Goal: Task Accomplishment & Management: Use online tool/utility

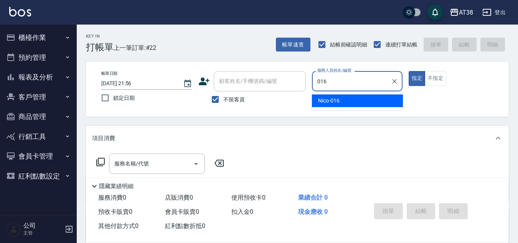
type input "Nico-016"
type button "true"
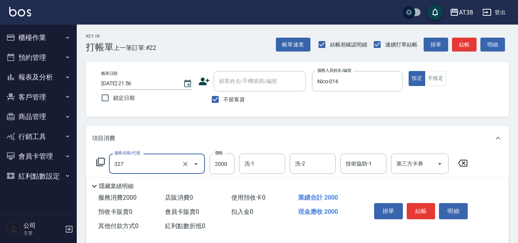
type input "溫塑燙(327)"
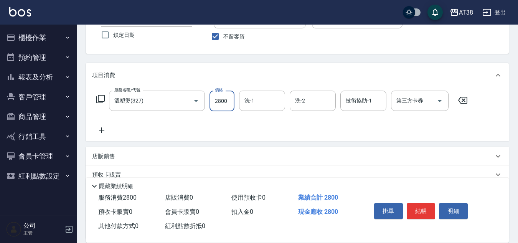
scroll to position [77, 0]
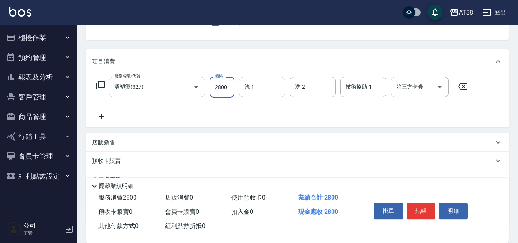
type input "2800"
click at [111, 144] on p "店販銷售" at bounding box center [103, 143] width 23 height 8
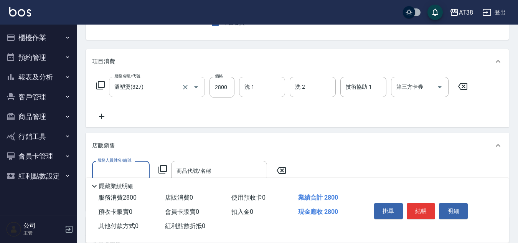
scroll to position [0, 0]
type input "Nico-016"
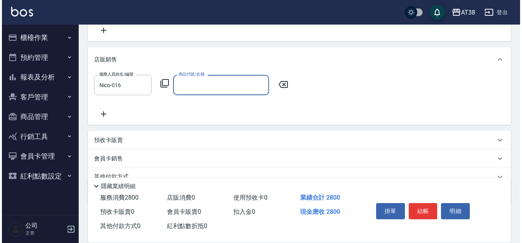
scroll to position [121, 0]
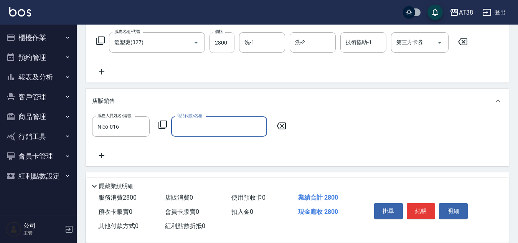
click at [162, 123] on icon at bounding box center [162, 124] width 9 height 9
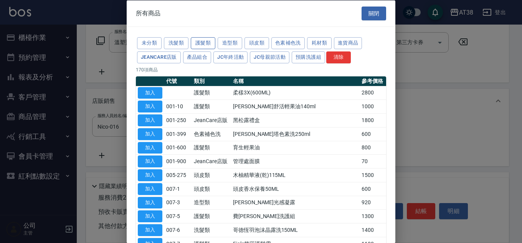
click at [196, 44] on button "護髮類" at bounding box center [203, 43] width 25 height 12
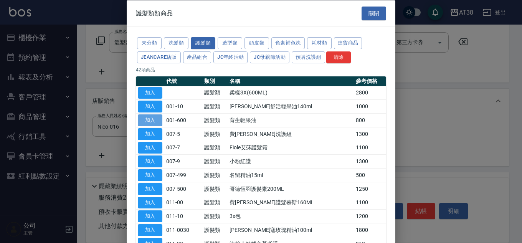
click at [151, 123] on button "加入" at bounding box center [150, 120] width 25 height 12
type input "育生輕果油"
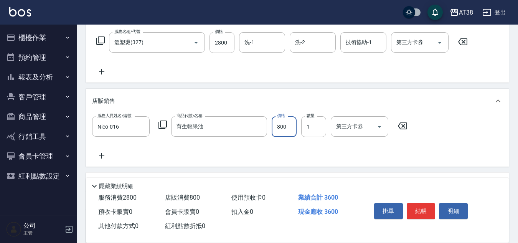
click at [279, 134] on input "800" at bounding box center [284, 126] width 25 height 21
type input "600"
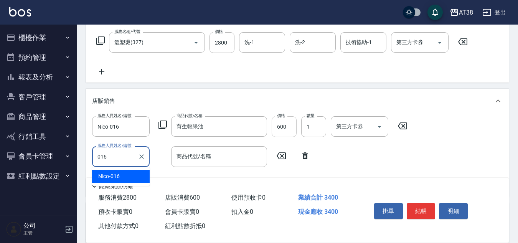
type input "Nico-016"
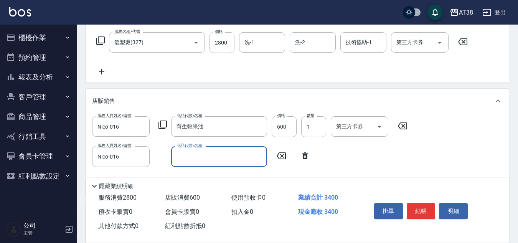
click at [162, 124] on icon at bounding box center [162, 124] width 9 height 9
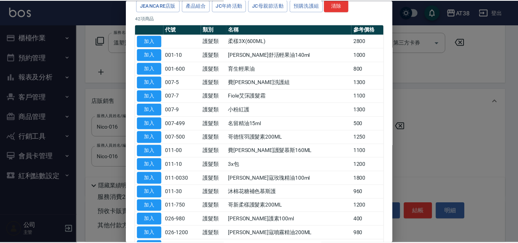
scroll to position [0, 0]
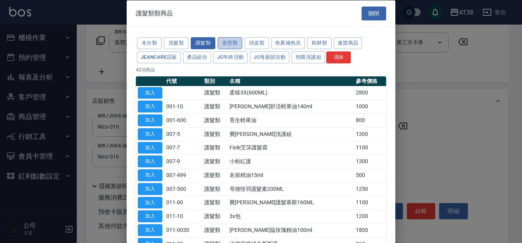
click at [228, 41] on button "造型類" at bounding box center [230, 43] width 25 height 12
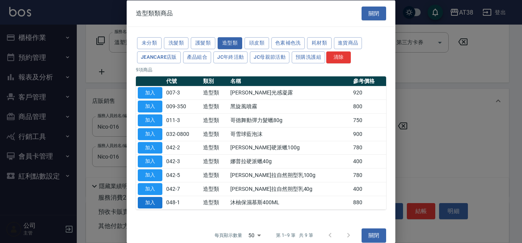
click at [150, 203] on button "加入" at bounding box center [150, 202] width 25 height 12
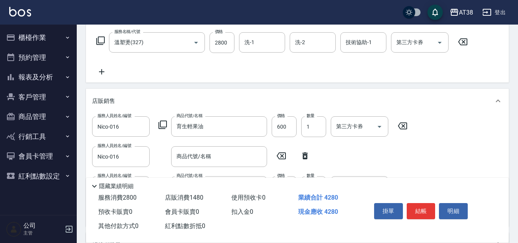
click at [304, 153] on icon at bounding box center [304, 155] width 5 height 7
type input "沐柚保濕慕斯400ML"
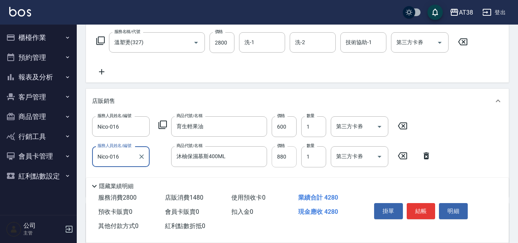
click at [288, 155] on input "880" at bounding box center [284, 156] width 25 height 21
type input "700"
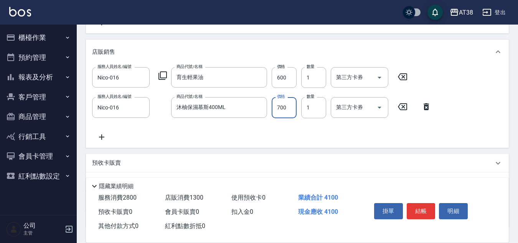
scroll to position [229, 0]
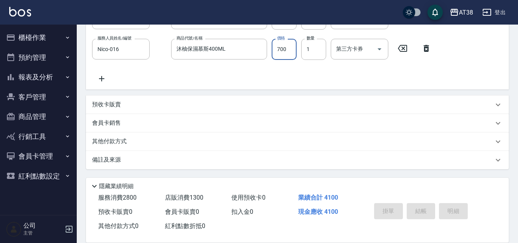
type input "[DATE] 21:58"
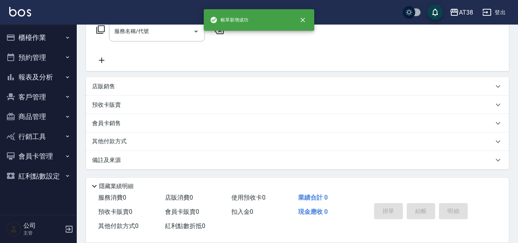
scroll to position [0, 0]
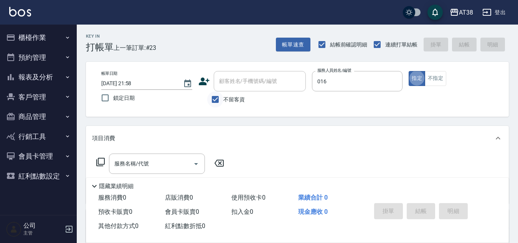
type input "Nico-016"
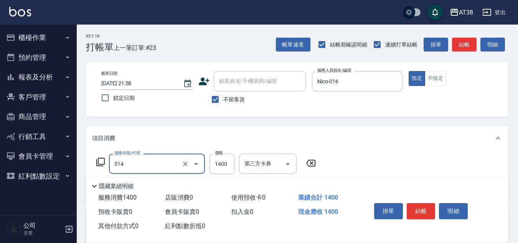
type input "染髮(長)(514)"
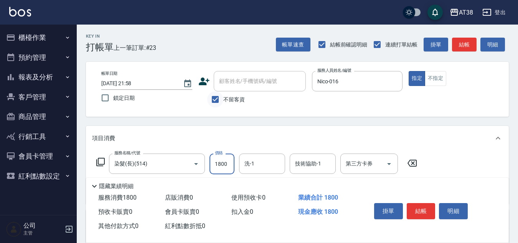
type input "1800"
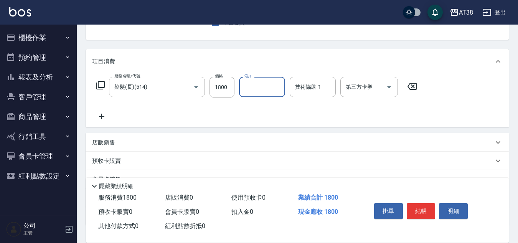
scroll to position [115, 0]
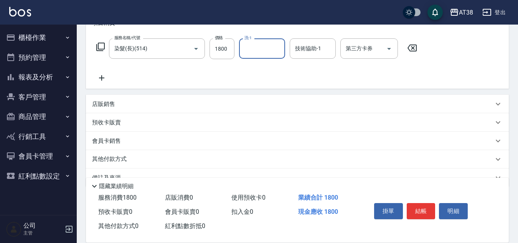
click at [93, 101] on p "店販銷售" at bounding box center [103, 104] width 23 height 8
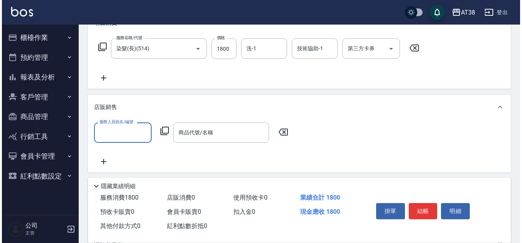
scroll to position [0, 0]
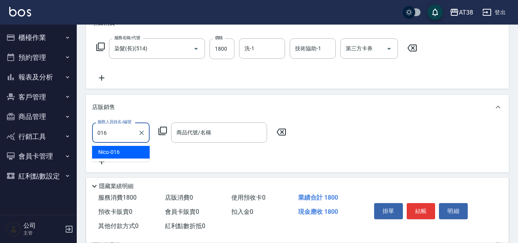
type input "Nico-016"
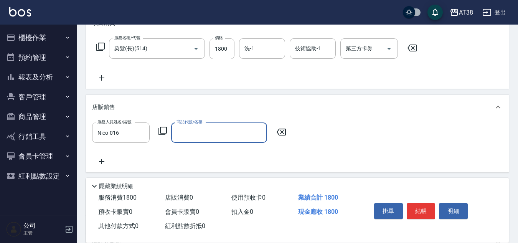
click at [164, 131] on icon at bounding box center [162, 130] width 9 height 9
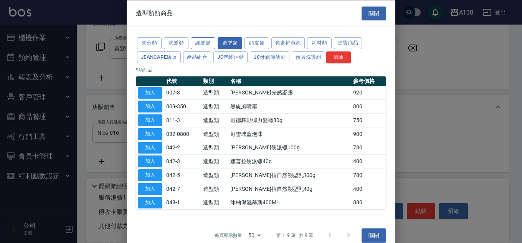
click at [202, 42] on button "護髮類" at bounding box center [203, 43] width 25 height 12
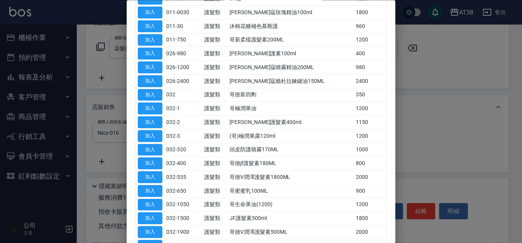
scroll to position [230, 0]
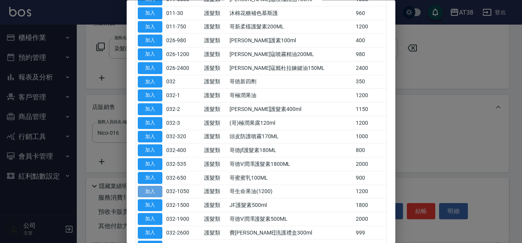
click at [149, 189] on button "加入" at bounding box center [150, 192] width 25 height 12
type input "哥生命果油(1200)"
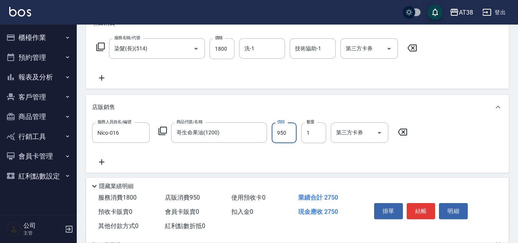
type input "950"
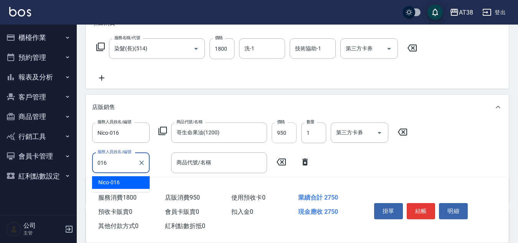
type input "Nico-016"
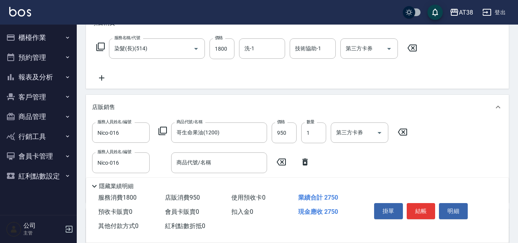
click at [162, 131] on icon at bounding box center [162, 130] width 9 height 9
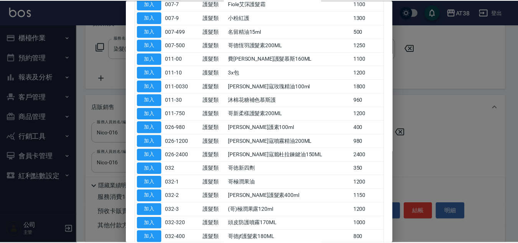
scroll to position [153, 0]
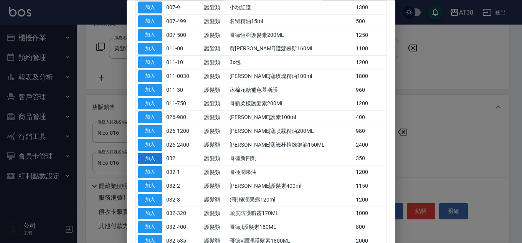
click at [150, 159] on button "加入" at bounding box center [150, 159] width 25 height 12
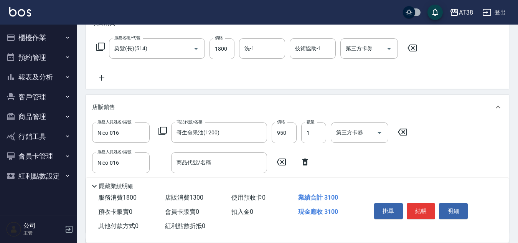
click at [305, 162] on icon at bounding box center [304, 161] width 5 height 7
type input "哥徳新四劑"
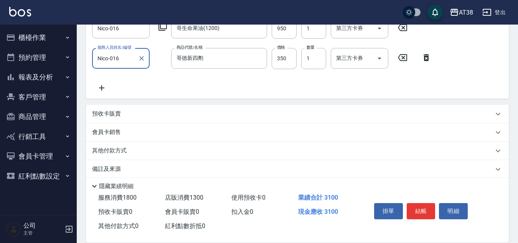
scroll to position [229, 0]
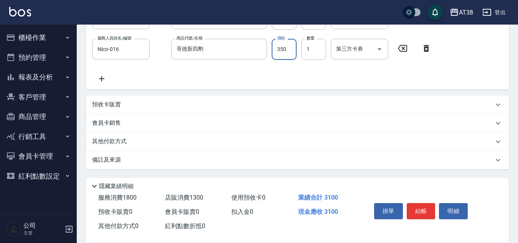
click at [286, 52] on input "350" at bounding box center [284, 49] width 25 height 21
type input "300"
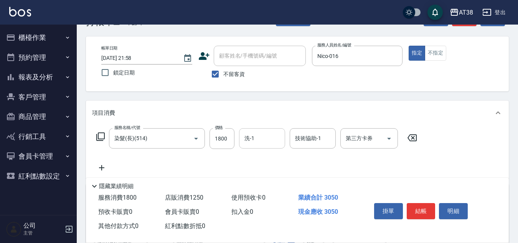
scroll to position [38, 0]
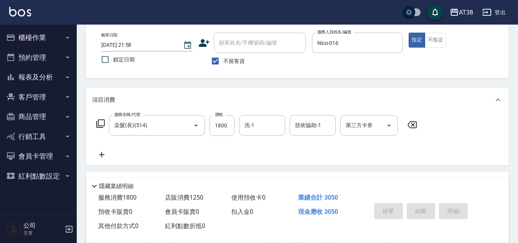
type input "[DATE] 22:00"
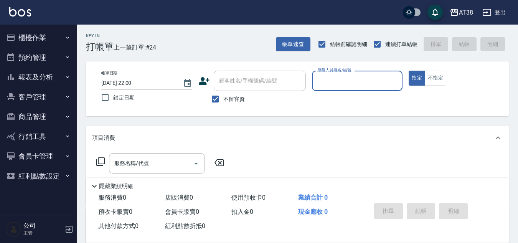
scroll to position [0, 0]
click at [292, 45] on button "帳單速查" at bounding box center [293, 45] width 35 height 14
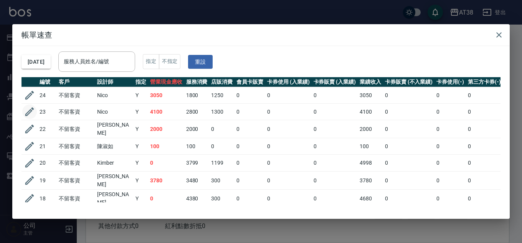
click at [26, 113] on icon "button" at bounding box center [30, 112] width 12 height 12
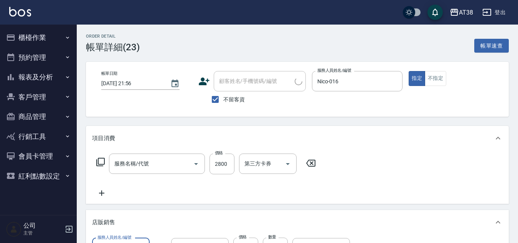
type input "[DATE] 21:56"
checkbox input "true"
type input "Nico-016"
type input "溫塑燙(327)"
type input "沐柚保濕慕斯400ML"
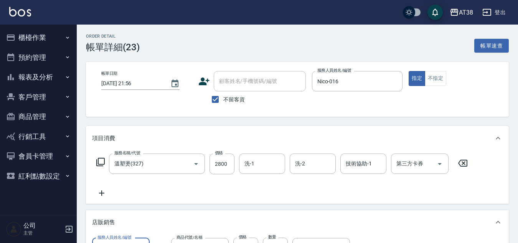
type input "育生輕果油"
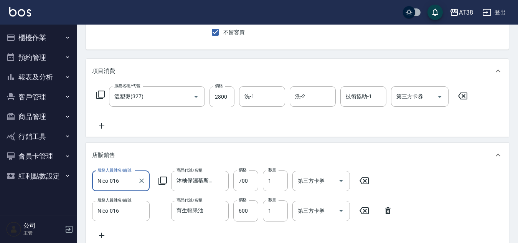
scroll to position [77, 0]
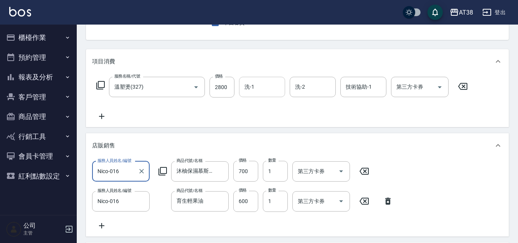
click at [260, 86] on input "洗-1" at bounding box center [262, 86] width 39 height 13
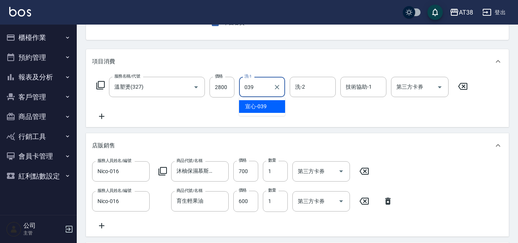
type input "宣心-039"
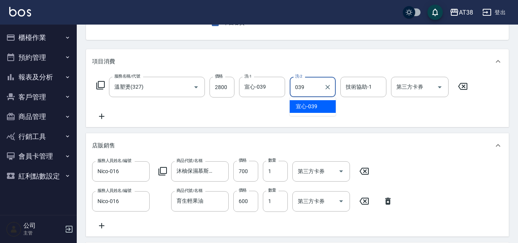
type input "宣心-039"
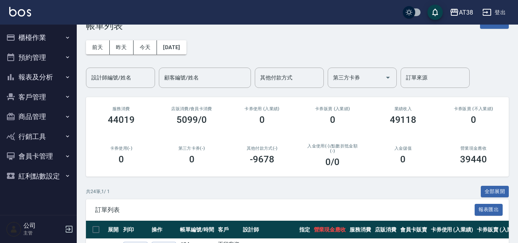
scroll to position [38, 0]
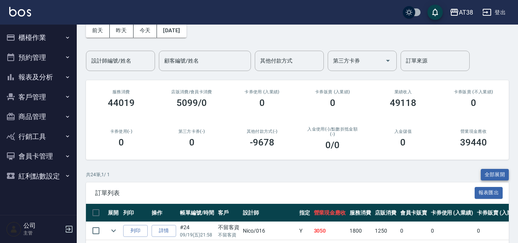
click at [498, 177] on button "全部展開" at bounding box center [495, 175] width 28 height 12
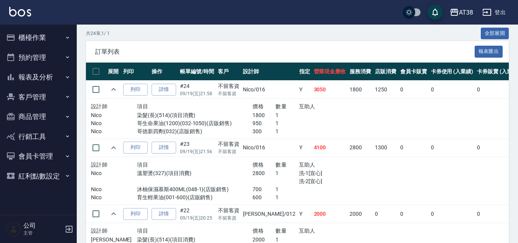
scroll to position [192, 0]
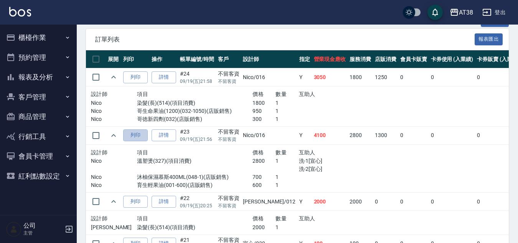
drag, startPoint x: 131, startPoint y: 140, endPoint x: 43, endPoint y: 79, distance: 107.4
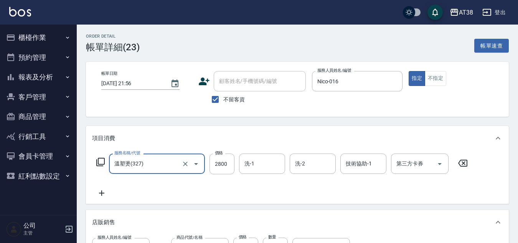
click at [21, 35] on button "櫃檯作業" at bounding box center [38, 38] width 71 height 20
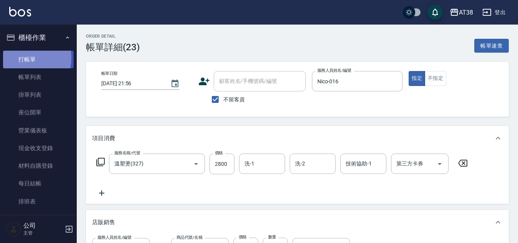
click at [20, 58] on link "打帳單" at bounding box center [38, 60] width 71 height 18
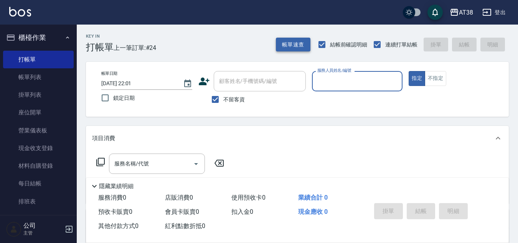
click at [289, 43] on button "帳單速查" at bounding box center [293, 45] width 35 height 14
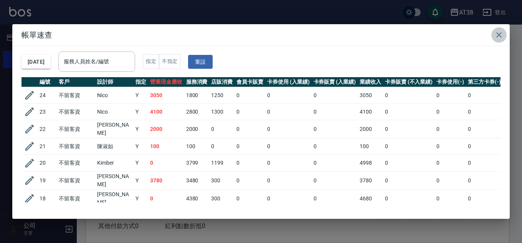
click at [500, 34] on icon "button" at bounding box center [498, 34] width 5 height 5
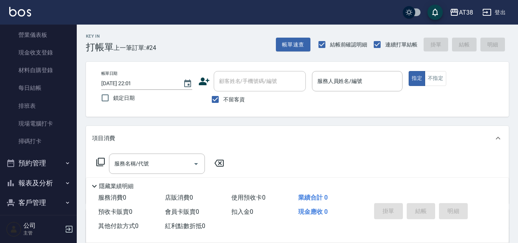
scroll to position [153, 0]
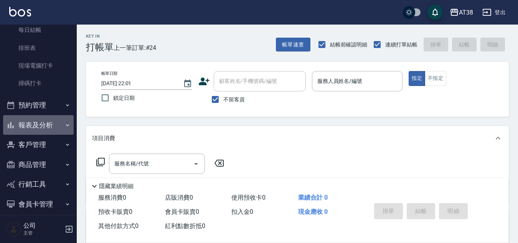
click at [38, 124] on button "報表及分析" at bounding box center [38, 125] width 71 height 20
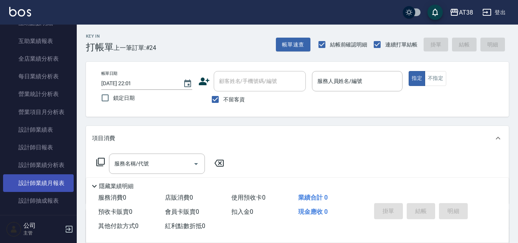
scroll to position [422, 0]
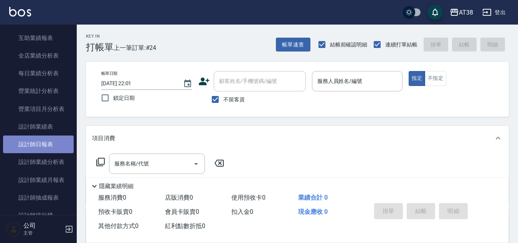
click at [40, 140] on link "設計師日報表" at bounding box center [38, 144] width 71 height 18
